Goal: Task Accomplishment & Management: Manage account settings

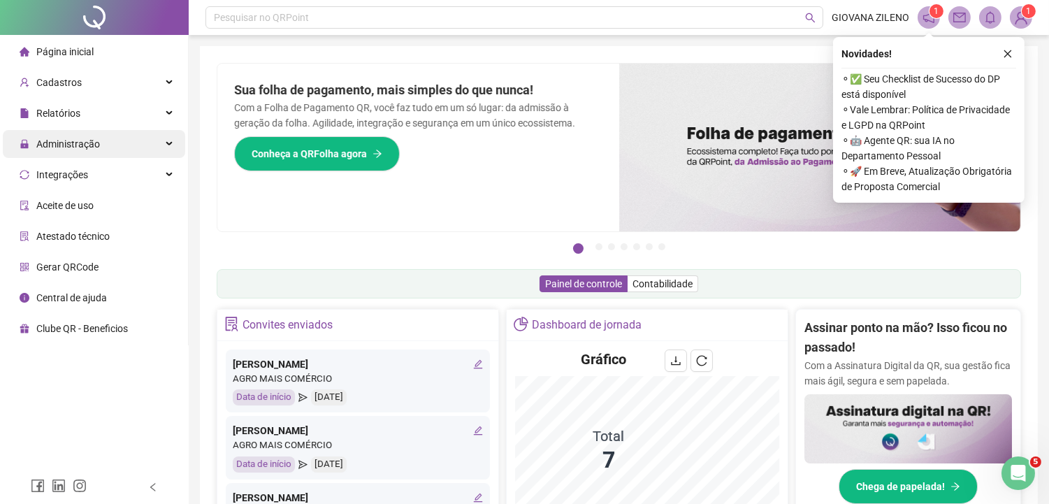
click at [135, 143] on div "Administração" at bounding box center [94, 144] width 182 height 28
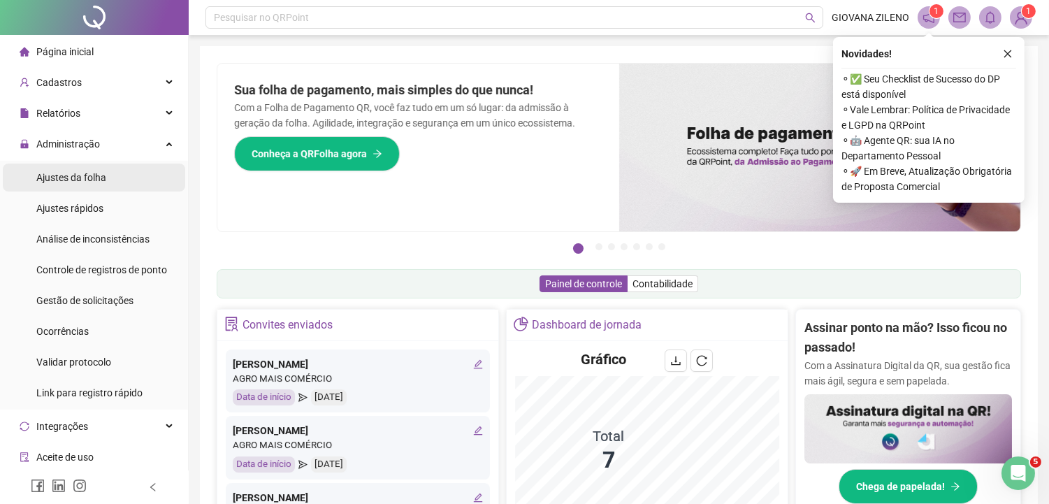
click at [127, 175] on li "Ajustes da folha" at bounding box center [94, 178] width 182 height 28
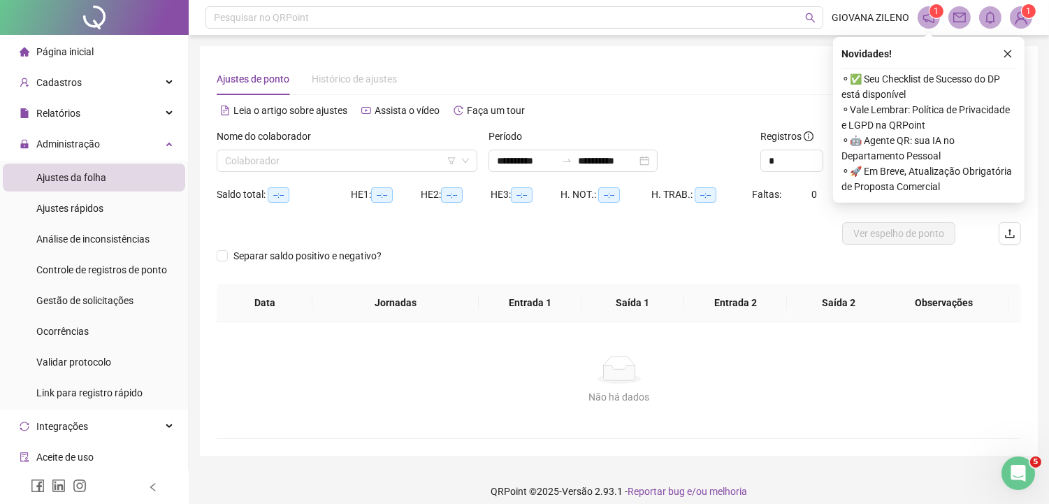
type input "**********"
click at [248, 159] on input "search" at bounding box center [340, 160] width 231 height 21
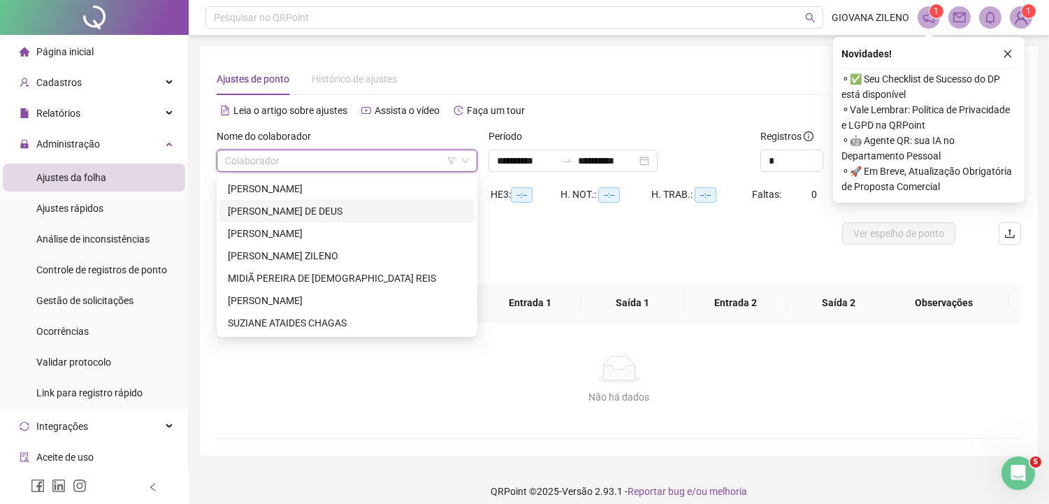
click at [277, 206] on div "[PERSON_NAME] DE DEUS" at bounding box center [347, 210] width 238 height 15
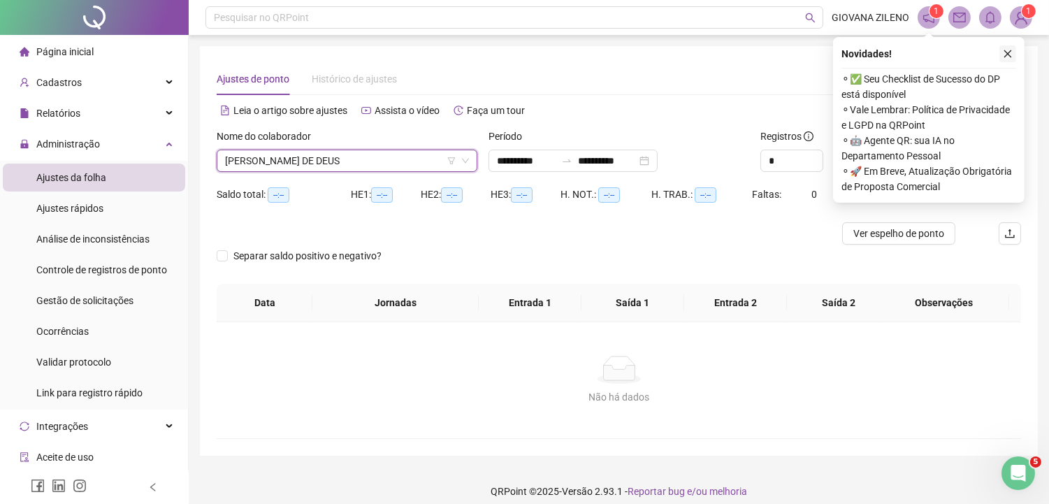
click at [1010, 50] on icon "close" at bounding box center [1008, 54] width 10 height 10
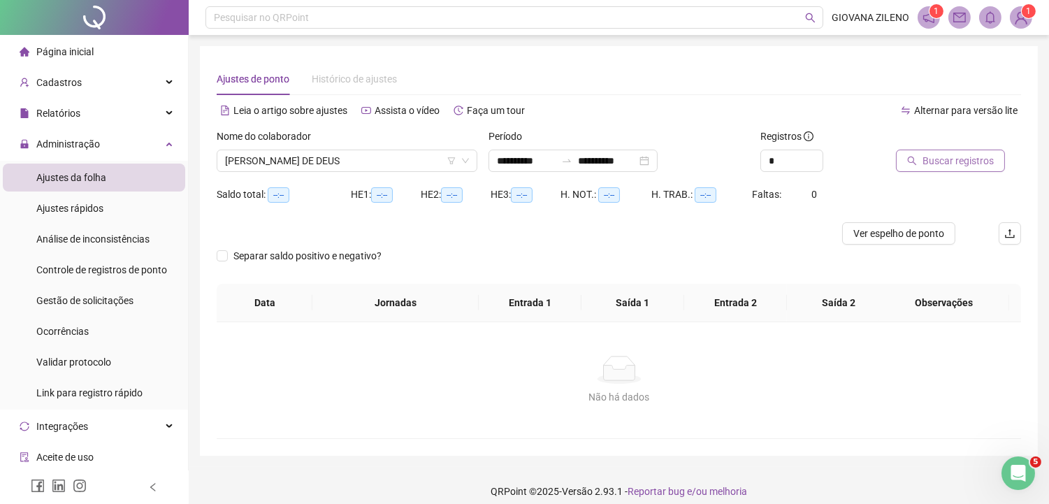
click at [934, 156] on span "Buscar registros" at bounding box center [958, 160] width 71 height 15
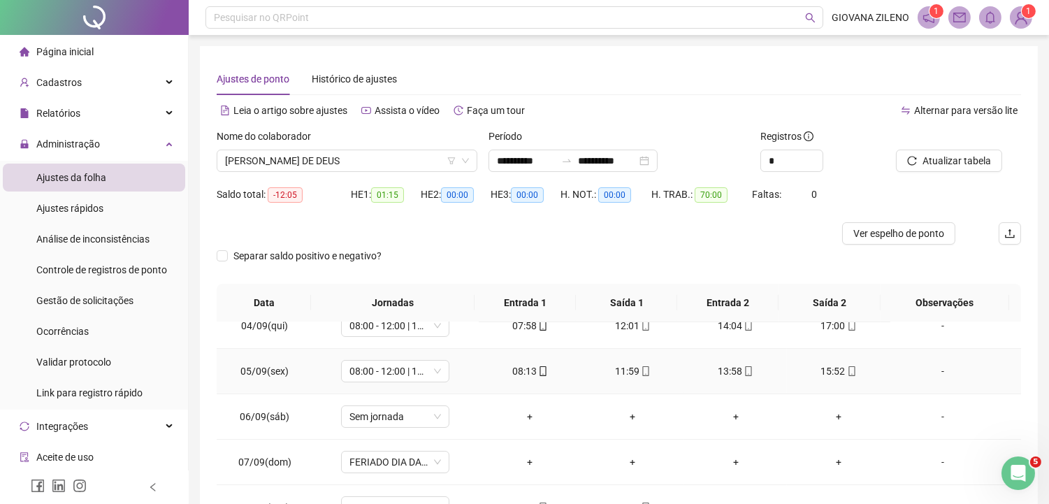
scroll to position [233, 0]
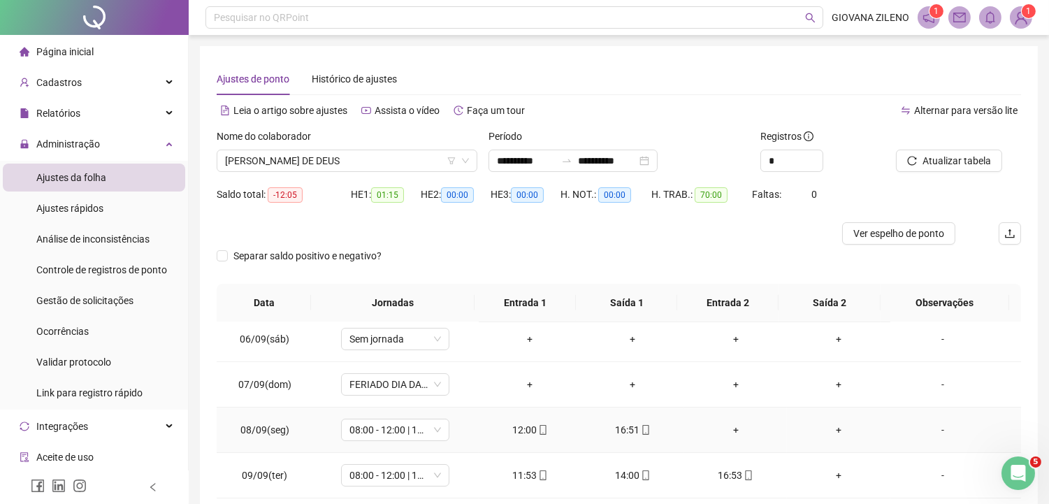
click at [727, 431] on div "+" at bounding box center [735, 429] width 80 height 15
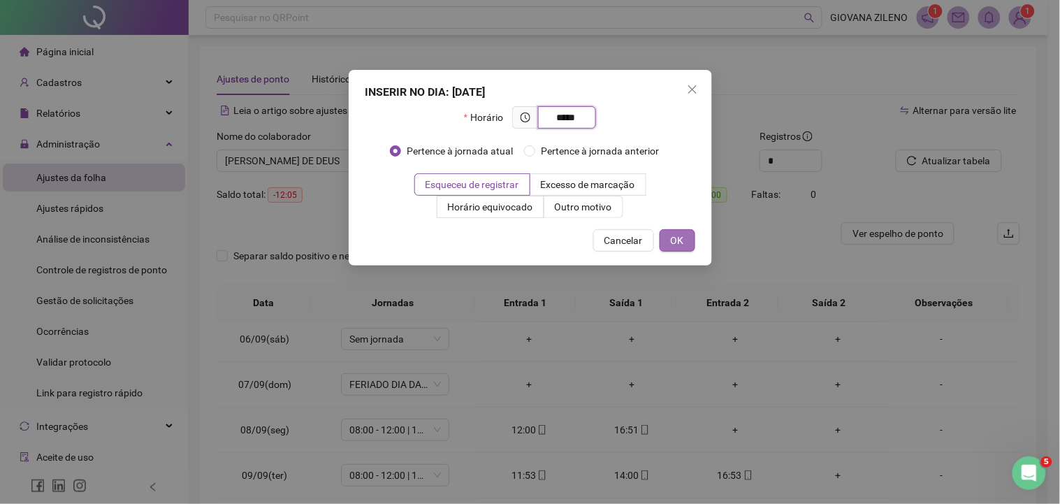
type input "*****"
click at [684, 231] on button "OK" at bounding box center [678, 240] width 36 height 22
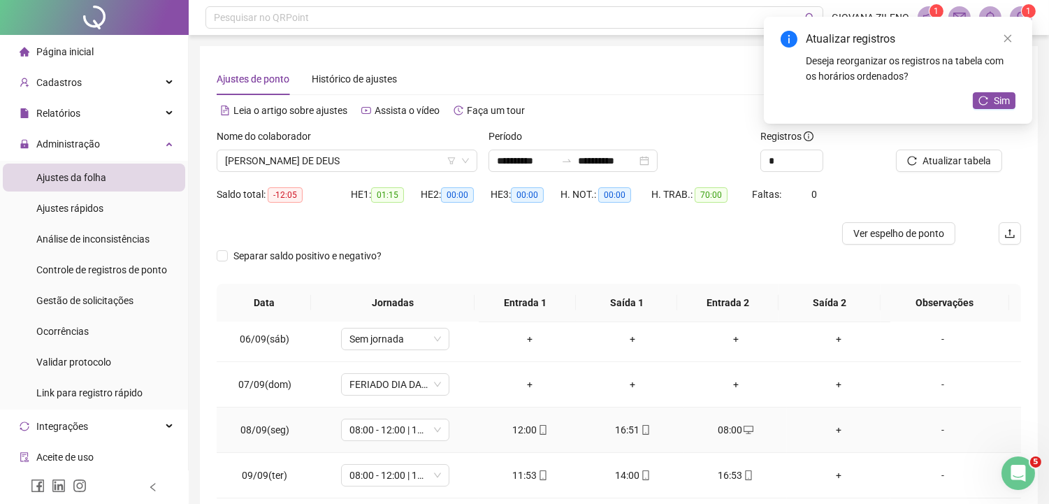
click at [830, 428] on div "+" at bounding box center [838, 429] width 80 height 15
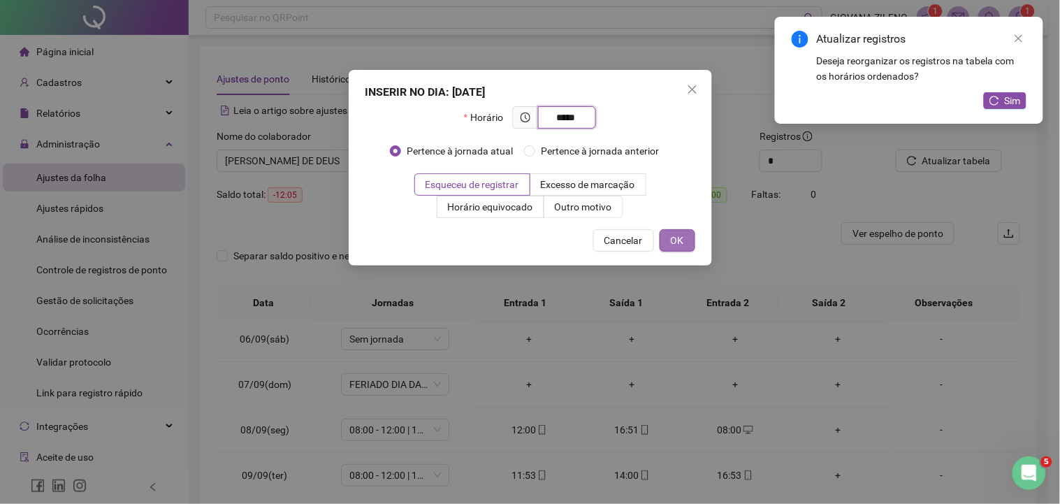
type input "*****"
drag, startPoint x: 679, startPoint y: 233, endPoint x: 680, endPoint y: 243, distance: 9.8
click at [680, 234] on span "OK" at bounding box center [677, 240] width 13 height 15
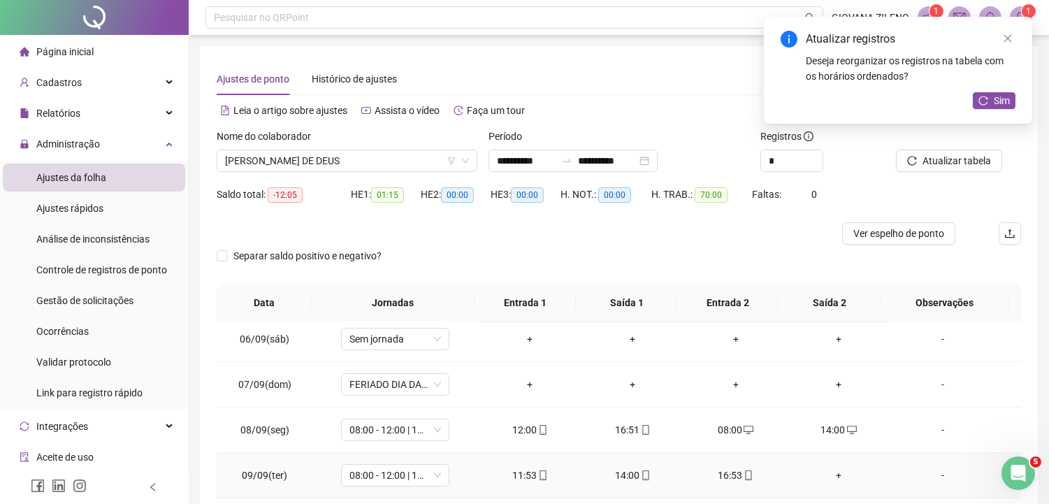
click at [828, 475] on div "+" at bounding box center [838, 475] width 80 height 15
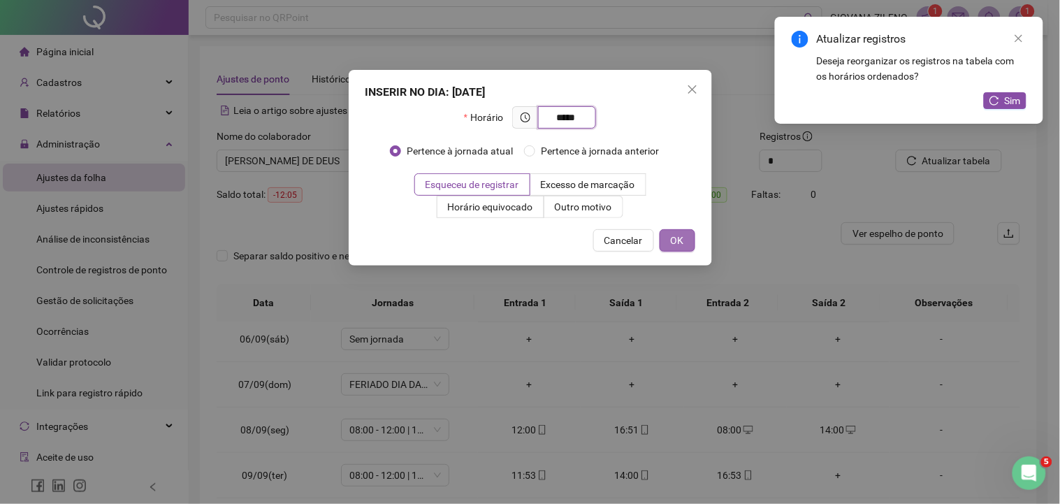
type input "*****"
click at [682, 245] on span "OK" at bounding box center [677, 240] width 13 height 15
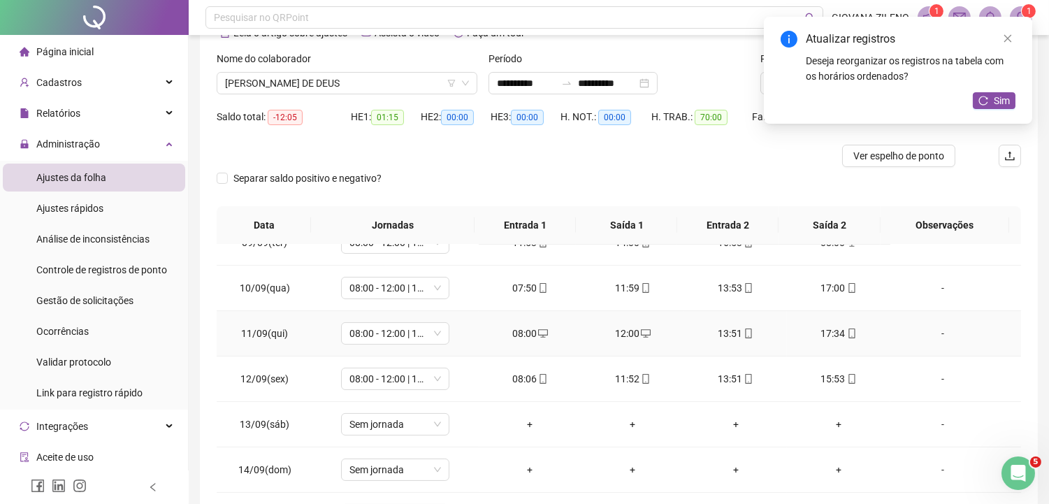
scroll to position [429, 0]
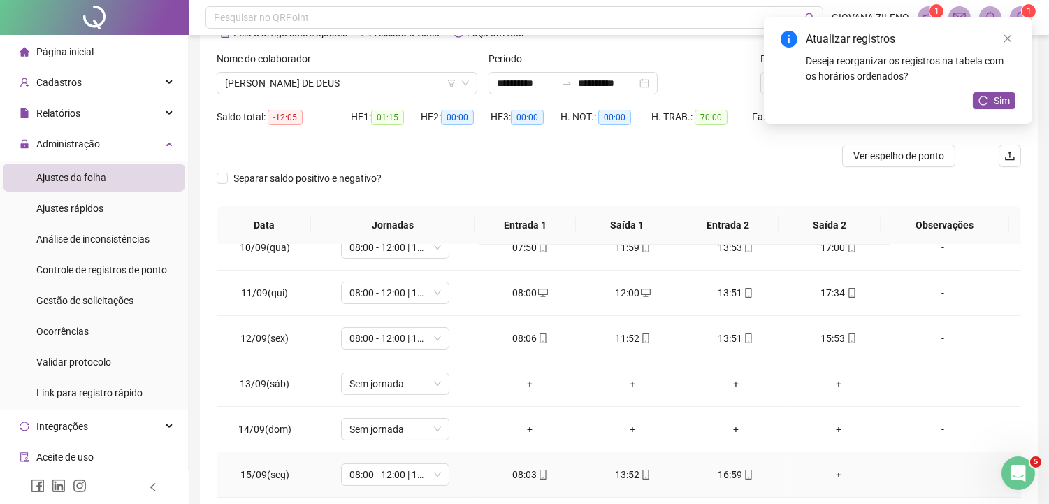
click at [829, 471] on div "+" at bounding box center [838, 474] width 80 height 15
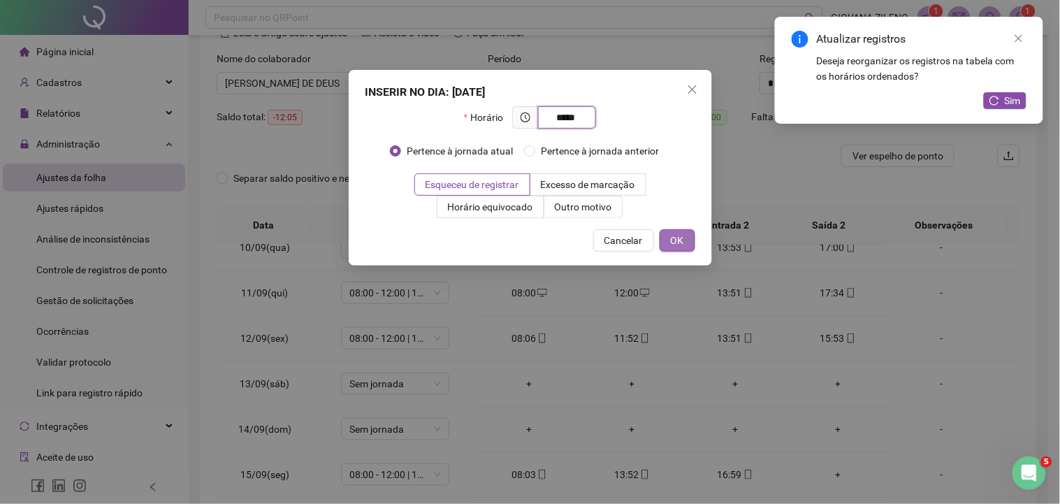
type input "*****"
click at [686, 234] on button "OK" at bounding box center [678, 240] width 36 height 22
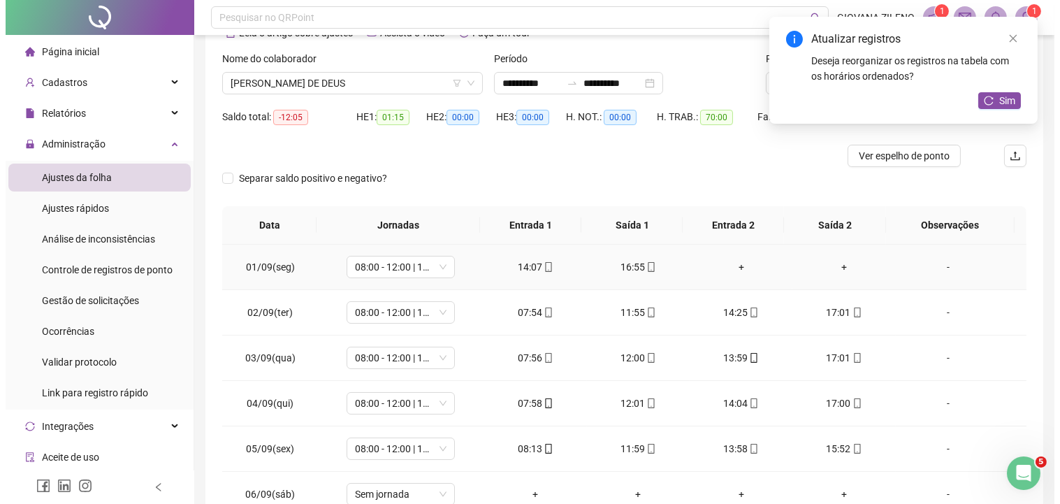
scroll to position [0, 0]
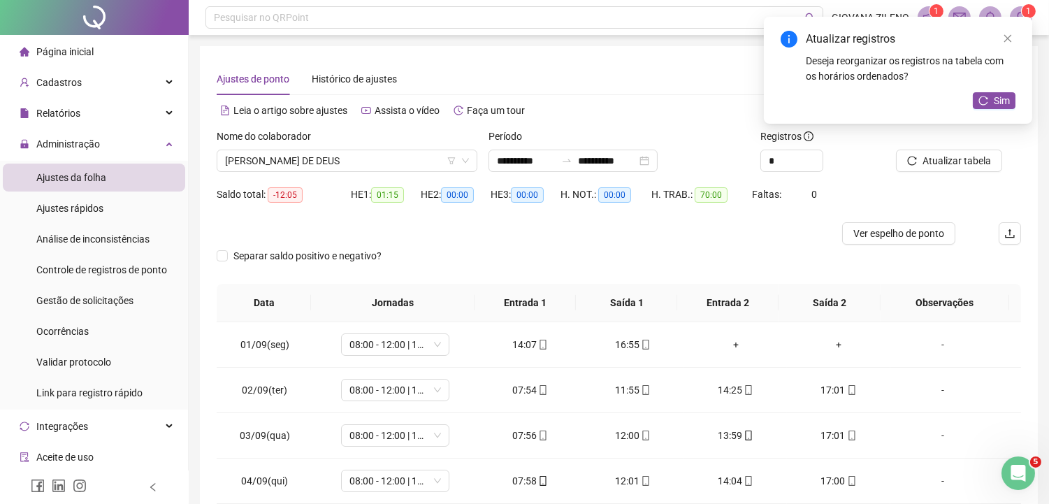
click at [81, 52] on span "Página inicial" at bounding box center [64, 51] width 57 height 11
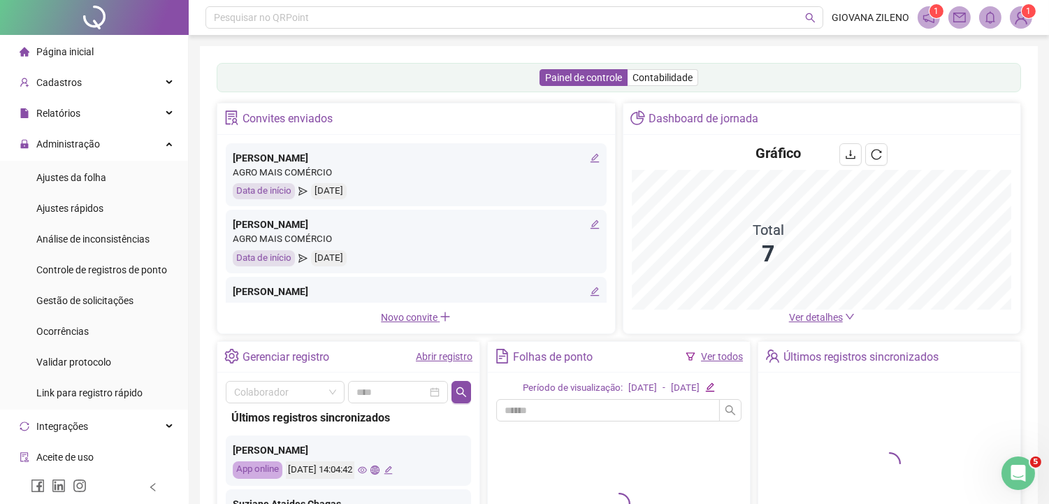
click at [711, 357] on link "Ver todos" at bounding box center [722, 356] width 42 height 11
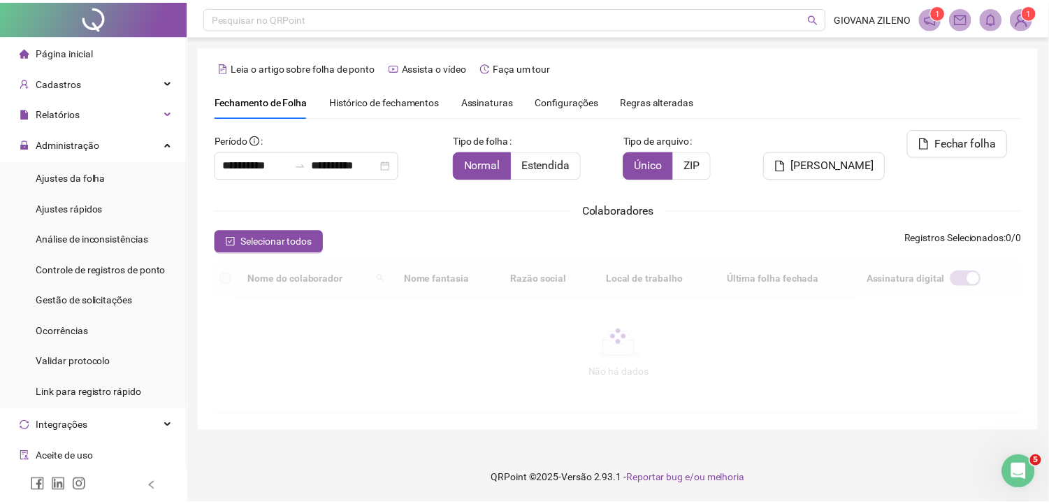
scroll to position [26, 0]
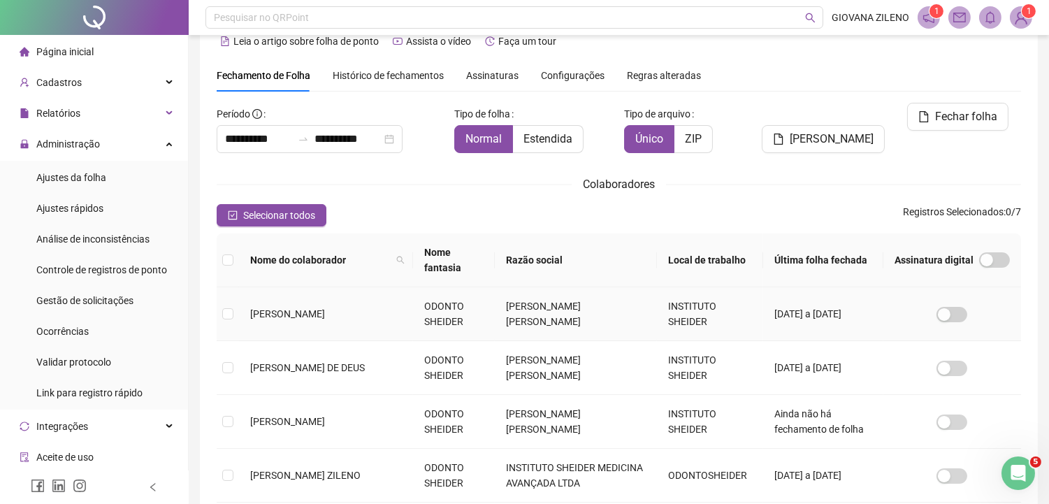
click at [305, 362] on span "[PERSON_NAME] DE DEUS" at bounding box center [307, 367] width 115 height 11
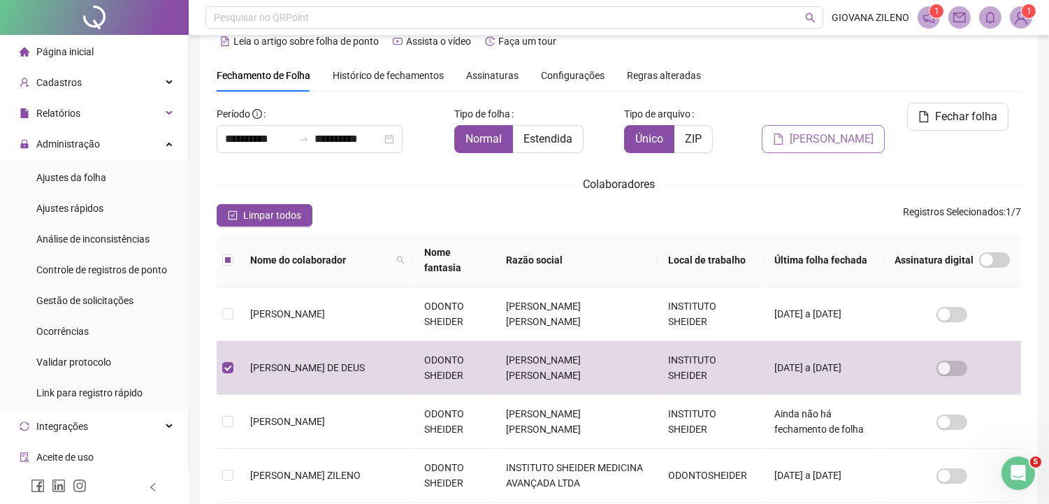
click at [855, 131] on span "[PERSON_NAME]" at bounding box center [832, 139] width 84 height 17
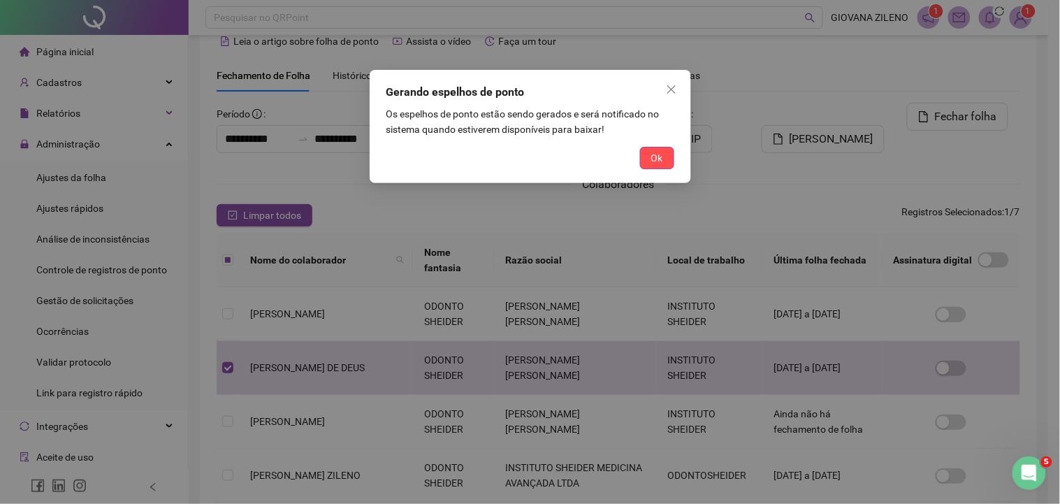
click at [653, 156] on span "Ok" at bounding box center [657, 157] width 12 height 15
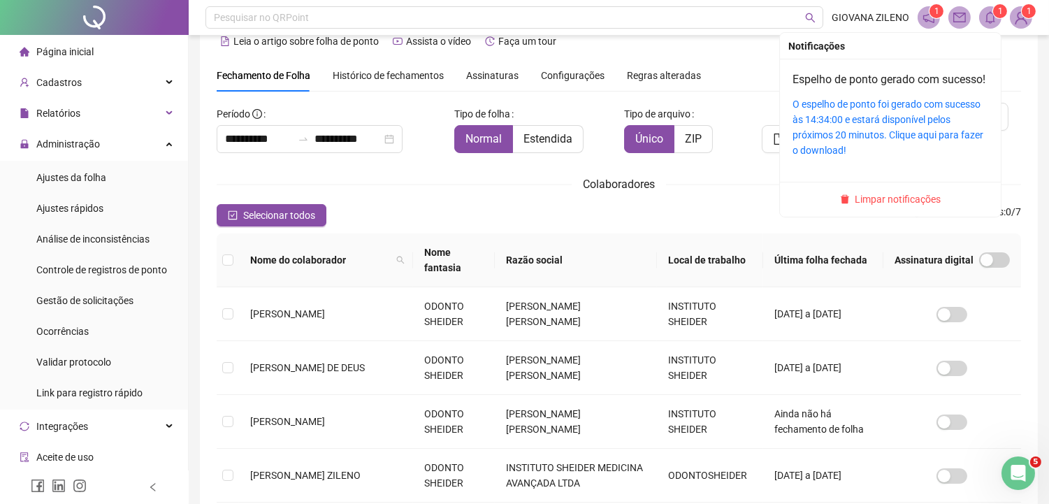
click at [986, 19] on icon "bell" at bounding box center [990, 17] width 13 height 13
click at [927, 117] on link "O espelho de ponto foi gerado com sucesso às 14:34:00 e estará disponível pelos…" at bounding box center [888, 127] width 191 height 57
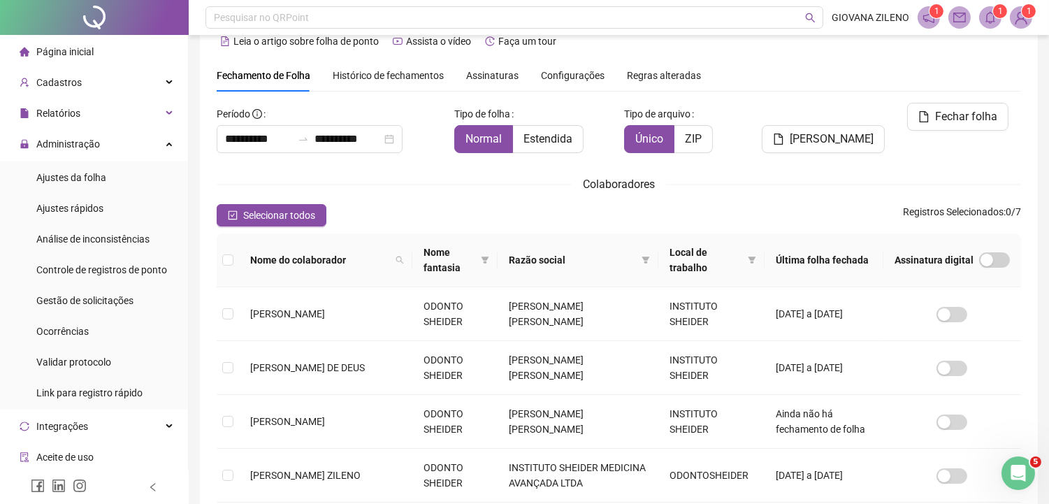
scroll to position [34, 0]
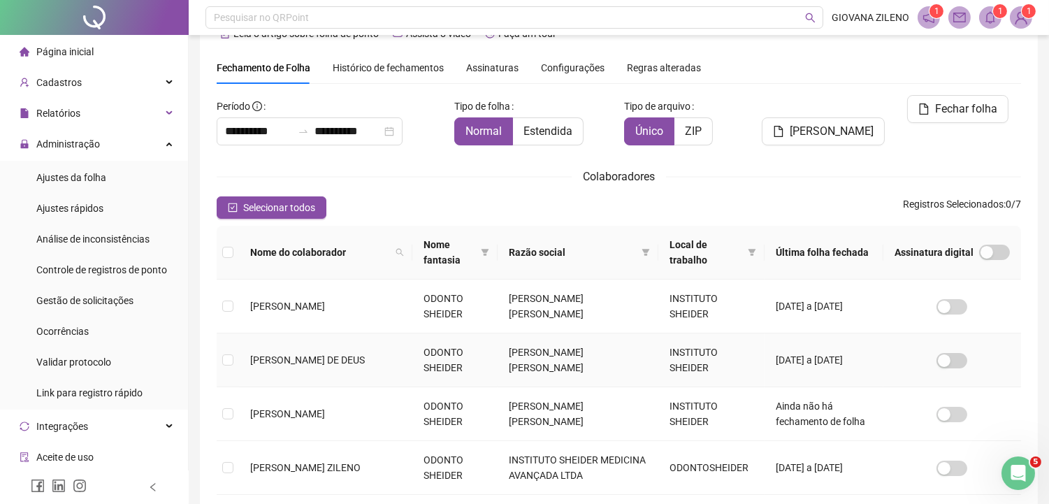
drag, startPoint x: 348, startPoint y: 351, endPoint x: 354, endPoint y: 346, distance: 8.0
click at [349, 354] on span "[PERSON_NAME] DE DEUS" at bounding box center [307, 359] width 115 height 11
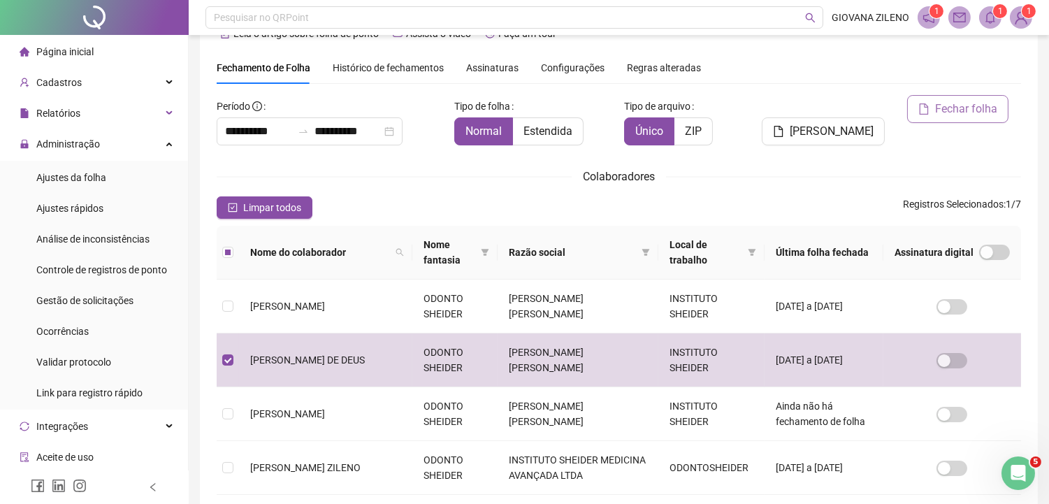
click at [984, 113] on span "Fechar folha" at bounding box center [966, 109] width 62 height 17
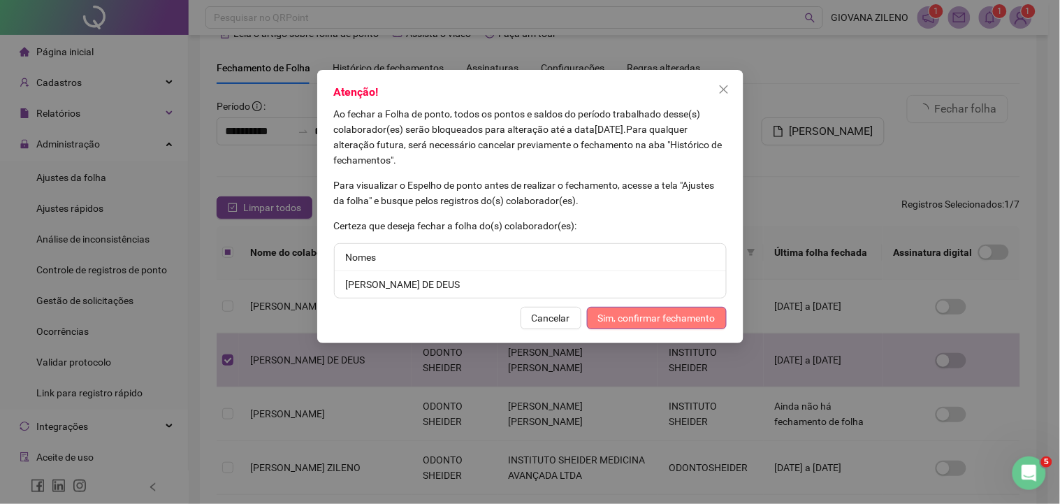
click at [675, 327] on button "Sim, confirmar fechamento" at bounding box center [657, 318] width 140 height 22
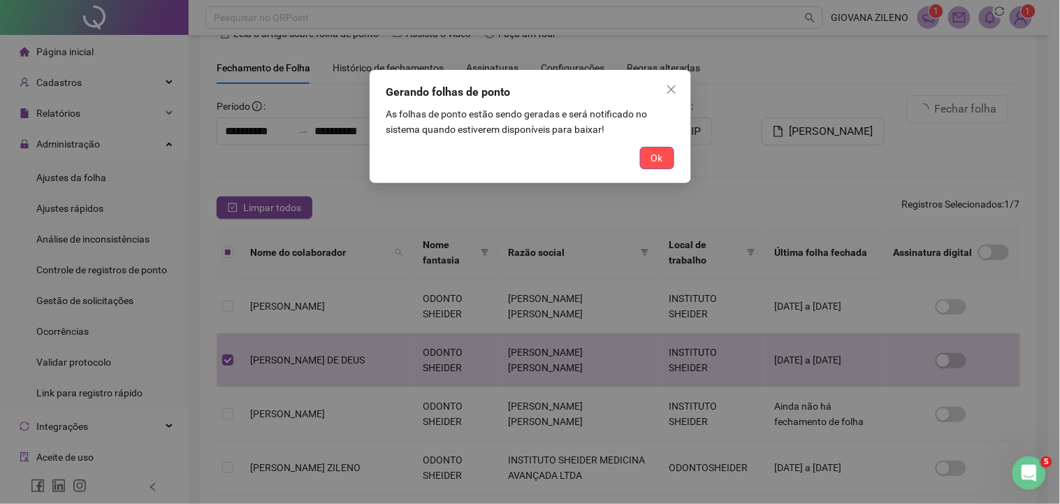
click at [653, 159] on span "Ok" at bounding box center [657, 157] width 12 height 15
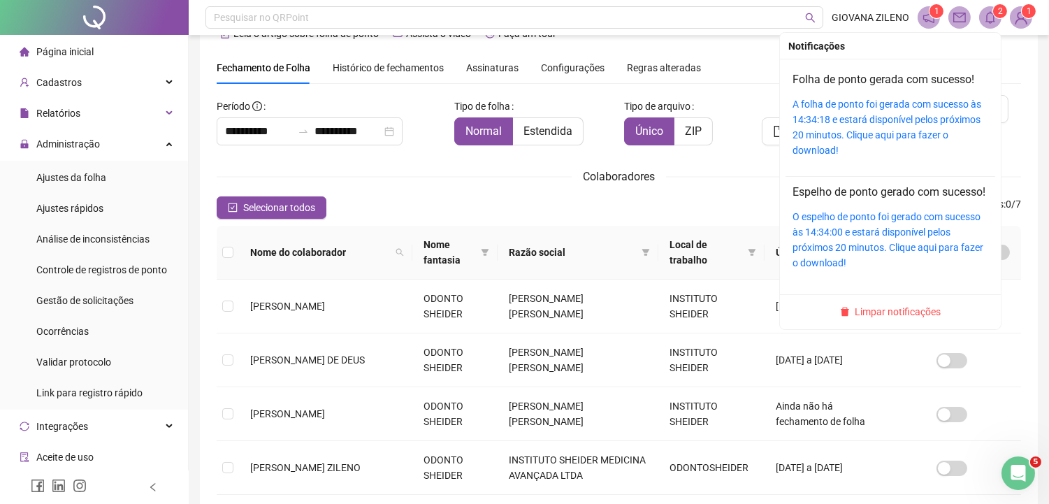
click at [996, 21] on icon "bell" at bounding box center [990, 17] width 13 height 13
click at [928, 103] on link "A folha de ponto foi gerada com sucesso às 14:34:18 e estará disponível pelos p…" at bounding box center [887, 127] width 189 height 57
